Goal: Entertainment & Leisure: Consume media (video, audio)

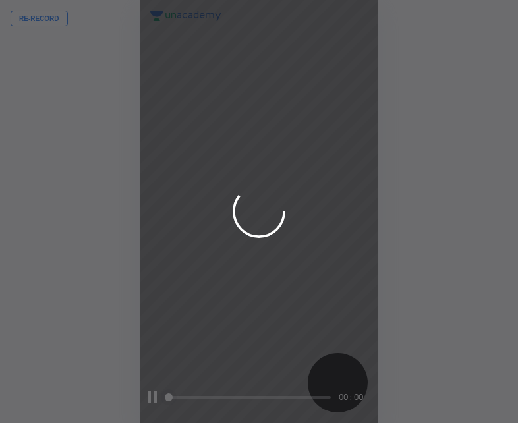
scroll to position [423, 307]
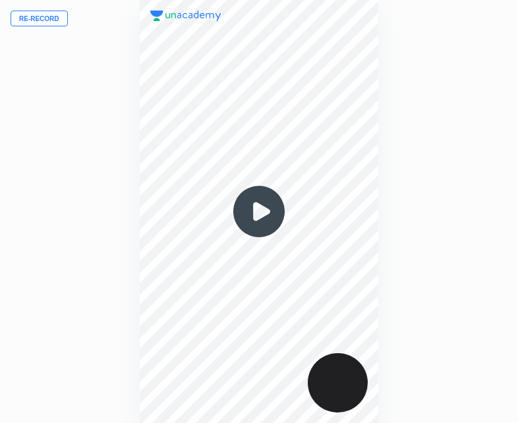
click at [263, 204] on img at bounding box center [258, 211] width 63 height 63
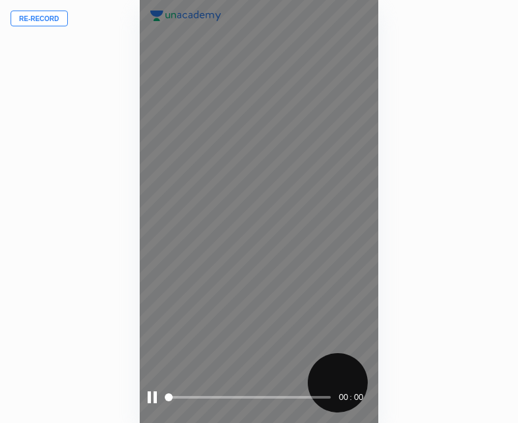
click at [151, 397] on div at bounding box center [152, 397] width 9 height 12
click at [152, 399] on div at bounding box center [154, 397] width 12 height 12
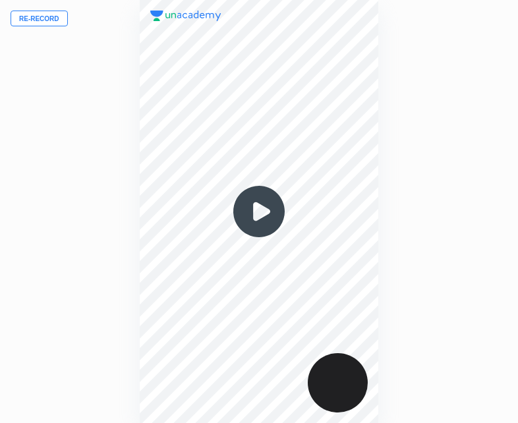
click at [270, 231] on img at bounding box center [258, 211] width 63 height 63
click at [256, 212] on img at bounding box center [258, 211] width 63 height 63
click at [244, 217] on img at bounding box center [258, 211] width 63 height 63
click at [247, 217] on img at bounding box center [258, 211] width 63 height 63
click at [260, 211] on img at bounding box center [258, 211] width 63 height 63
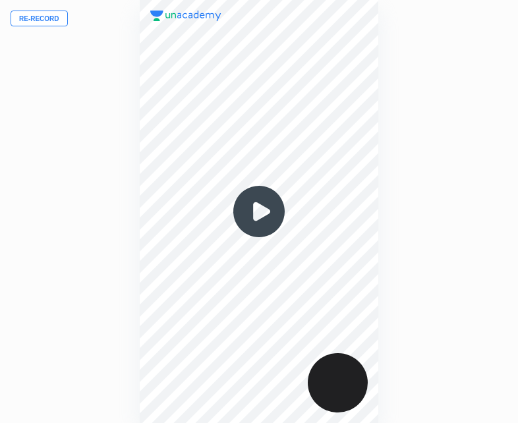
click at [258, 213] on img at bounding box center [258, 211] width 63 height 63
click at [244, 216] on img at bounding box center [258, 211] width 63 height 63
